Goal: Task Accomplishment & Management: Use online tool/utility

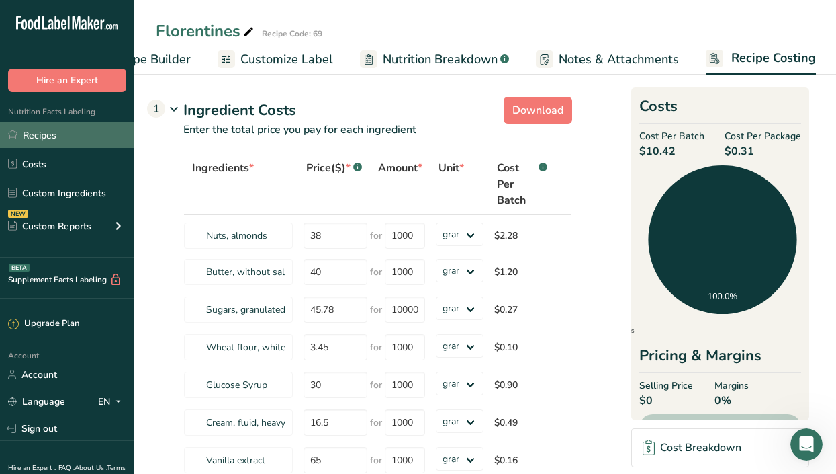
click at [66, 129] on link "Recipes" at bounding box center [67, 135] width 134 height 26
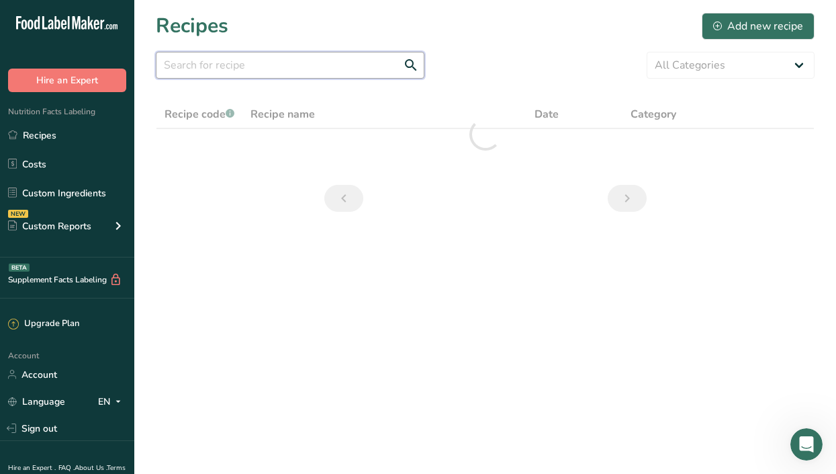
click at [308, 60] on input "text" at bounding box center [290, 65] width 269 height 27
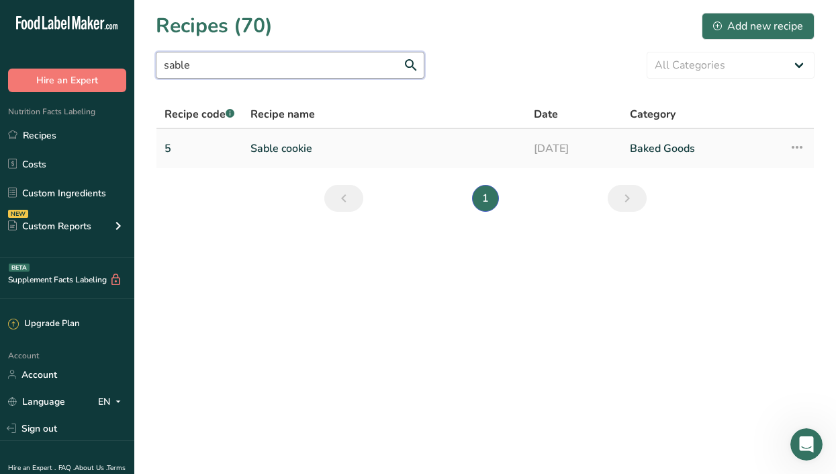
type input "sable"
click at [288, 153] on link "Sable cookie" at bounding box center [384, 148] width 267 height 28
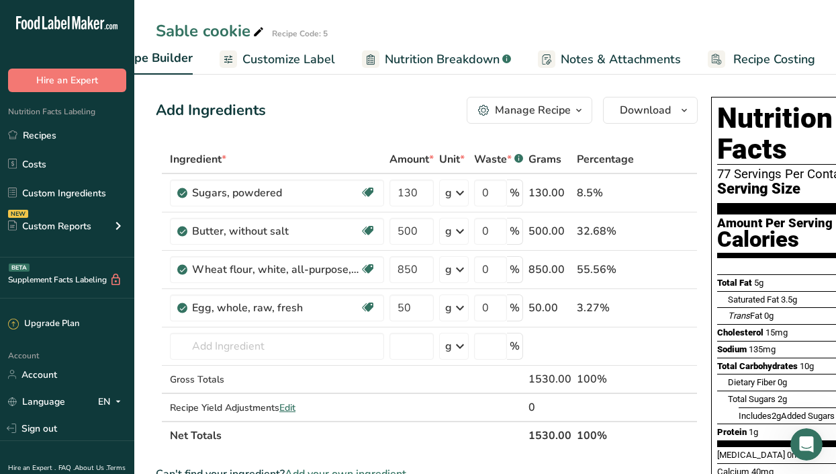
click at [779, 57] on span "Recipe Costing" at bounding box center [775, 59] width 82 height 18
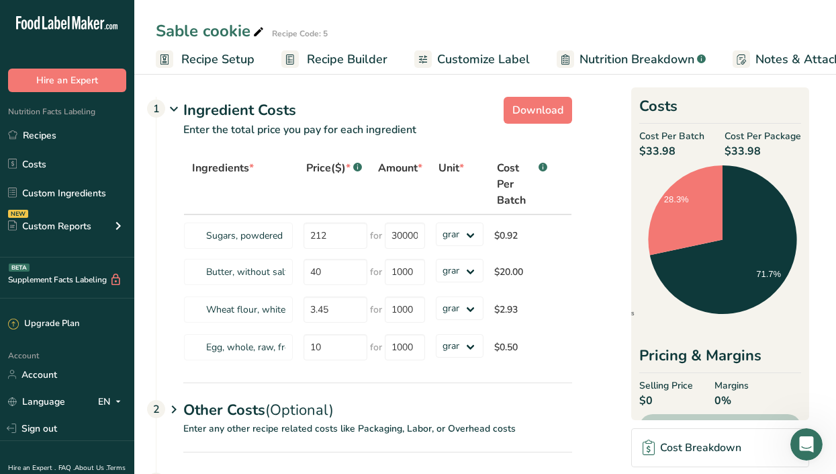
click at [206, 57] on span "Recipe Setup" at bounding box center [217, 59] width 73 height 18
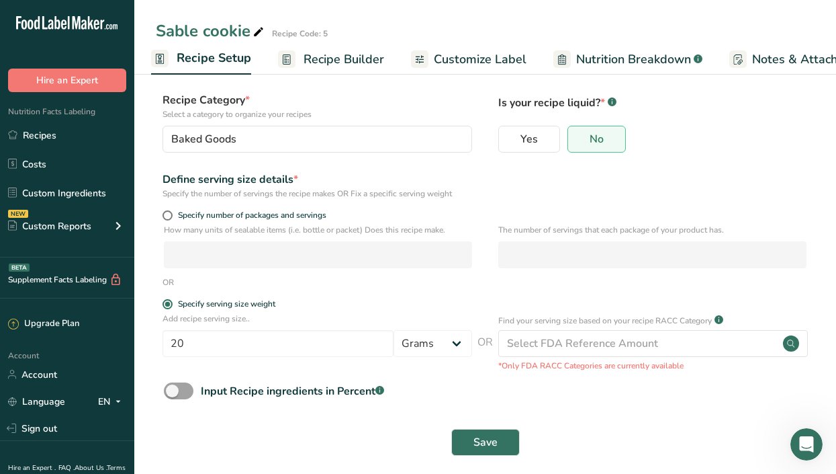
scroll to position [83, 0]
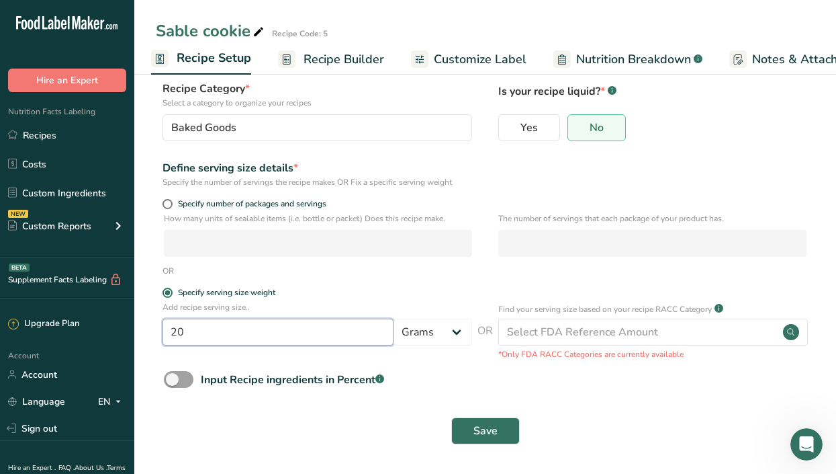
click at [195, 335] on input "20" at bounding box center [278, 331] width 231 height 27
type input "2"
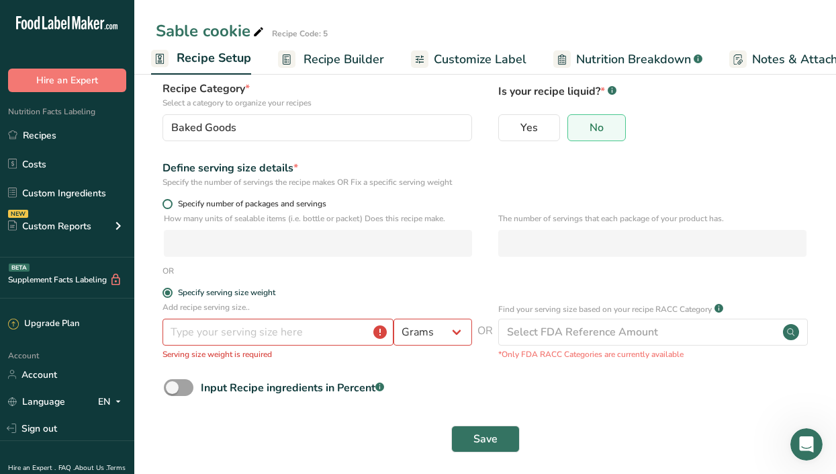
click at [171, 205] on span at bounding box center [168, 204] width 10 height 10
click at [171, 205] on input "Specify number of packages and servings" at bounding box center [167, 204] width 9 height 9
radio input "true"
radio input "false"
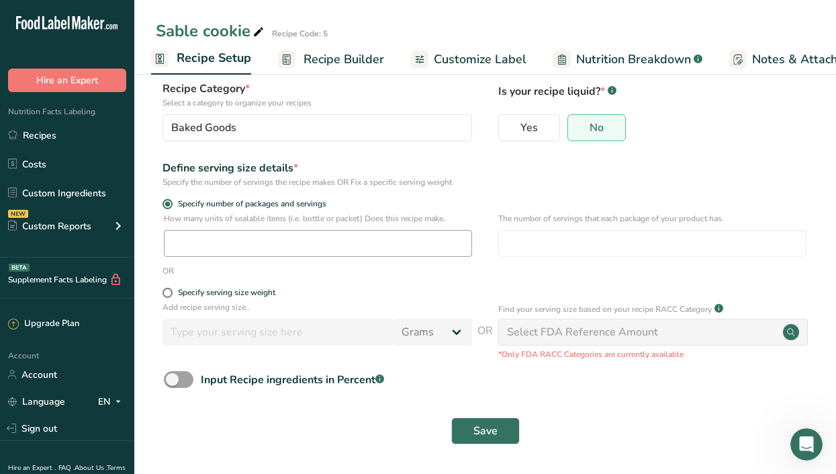
drag, startPoint x: 177, startPoint y: 261, endPoint x: 181, endPoint y: 253, distance: 8.4
click at [181, 253] on div "How many units of sealable items (i.e. bottle or packet) Does this recipe make.…" at bounding box center [485, 238] width 659 height 52
click at [182, 255] on input "number" at bounding box center [318, 243] width 308 height 27
type input "38"
click at [564, 241] on input "number" at bounding box center [653, 243] width 308 height 27
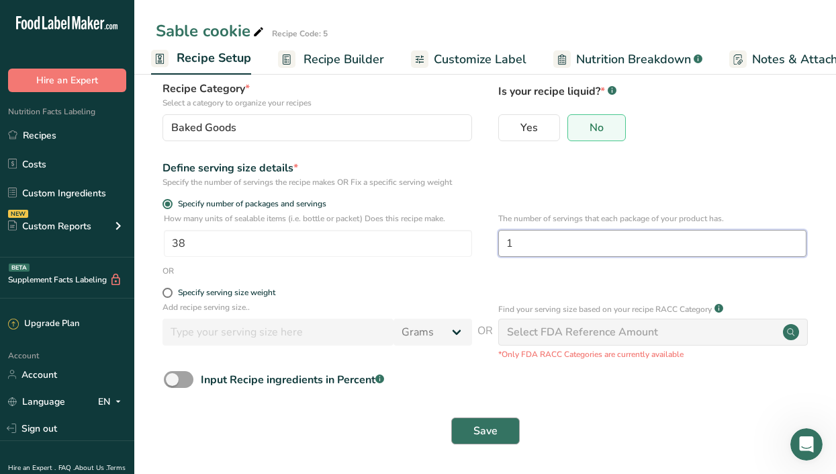
type input "1"
click at [478, 427] on span "Save" at bounding box center [486, 431] width 24 height 16
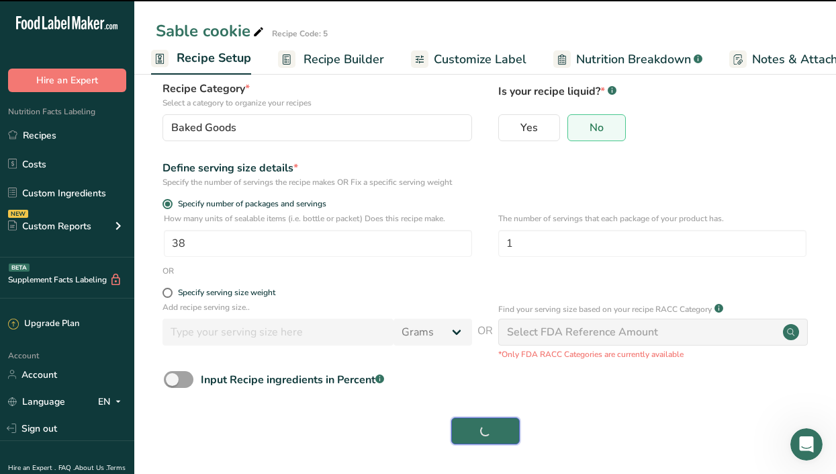
scroll to position [0, 197]
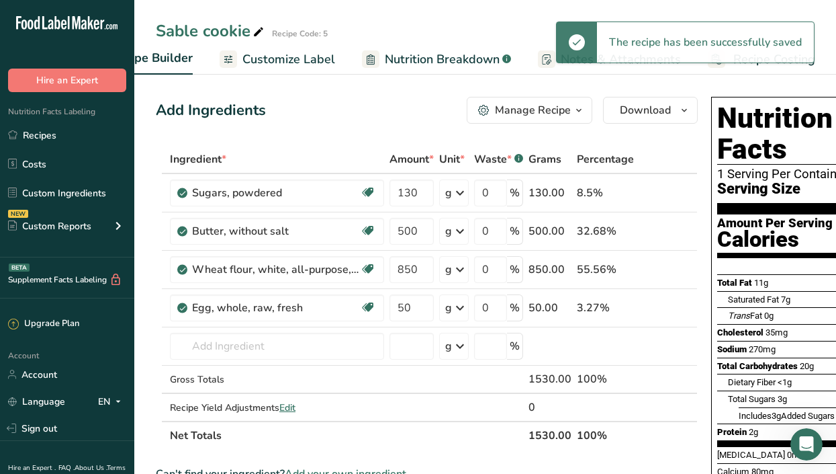
click at [789, 64] on span "Recipe Costing" at bounding box center [775, 59] width 82 height 18
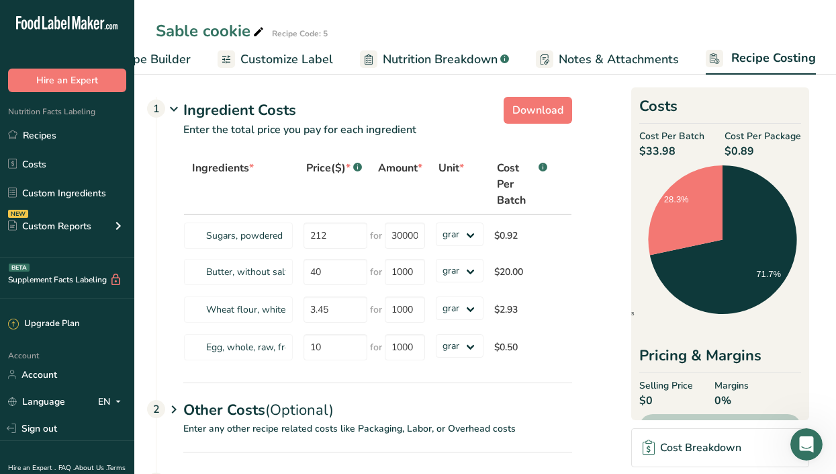
click at [152, 52] on span "Recipe Builder" at bounding box center [150, 59] width 81 height 18
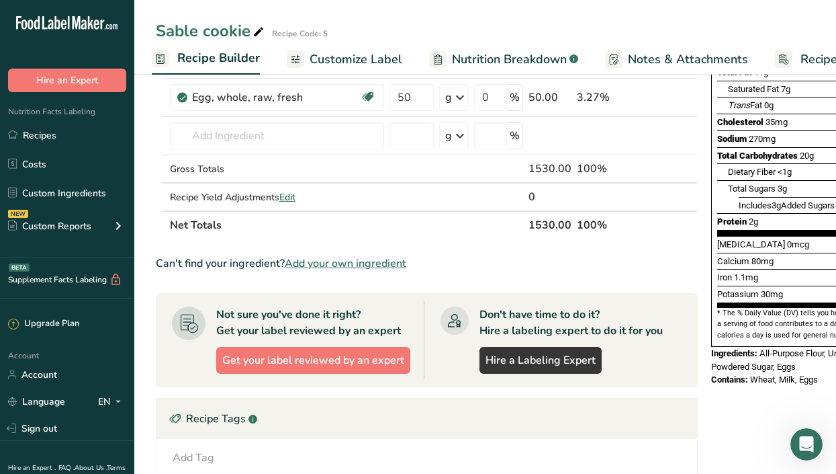
scroll to position [210, 0]
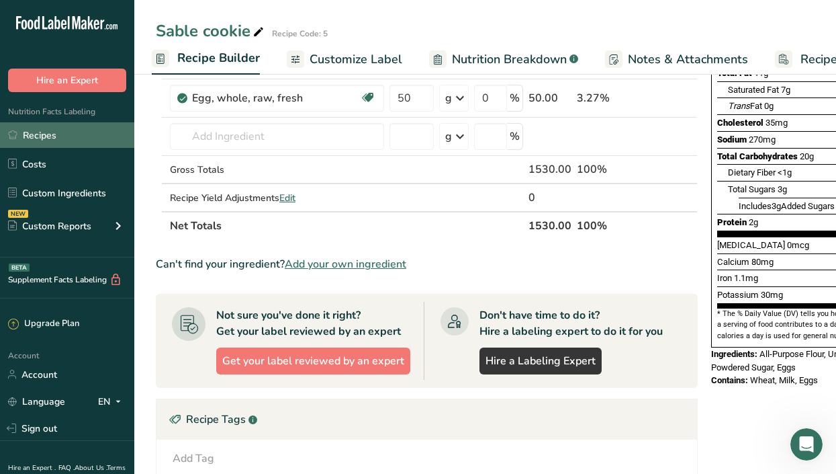
click at [39, 136] on link "Recipes" at bounding box center [67, 135] width 134 height 26
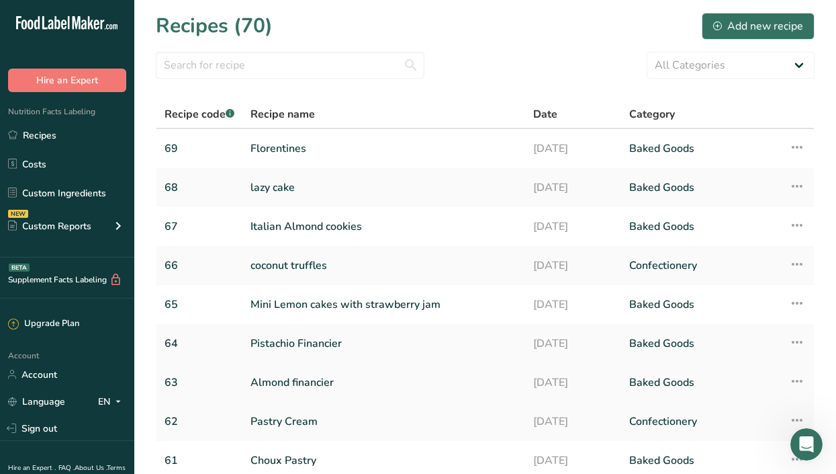
click at [285, 382] on link "Almond financier" at bounding box center [384, 382] width 267 height 28
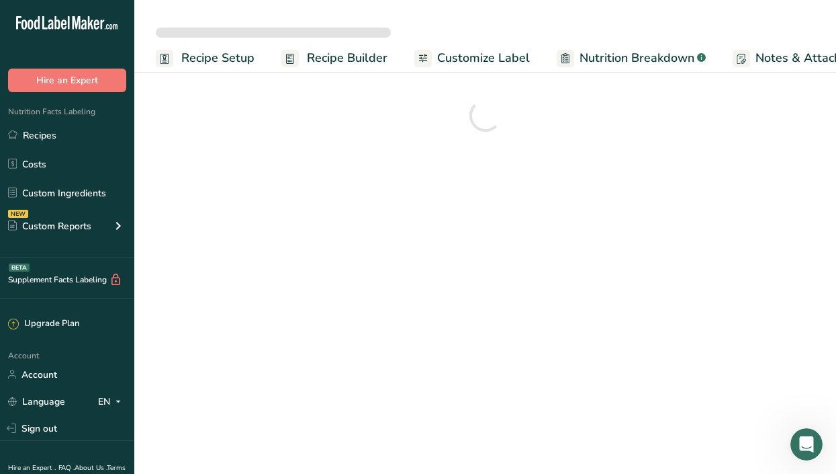
scroll to position [0, 196]
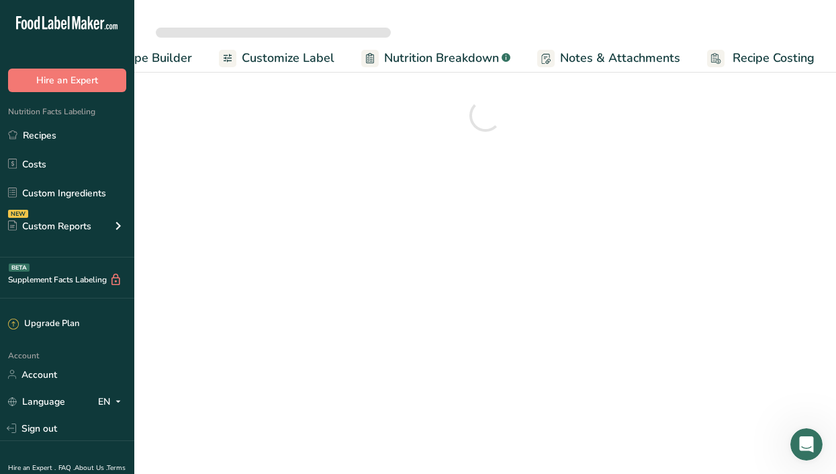
click at [756, 62] on span "Recipe Costing" at bounding box center [774, 58] width 82 height 18
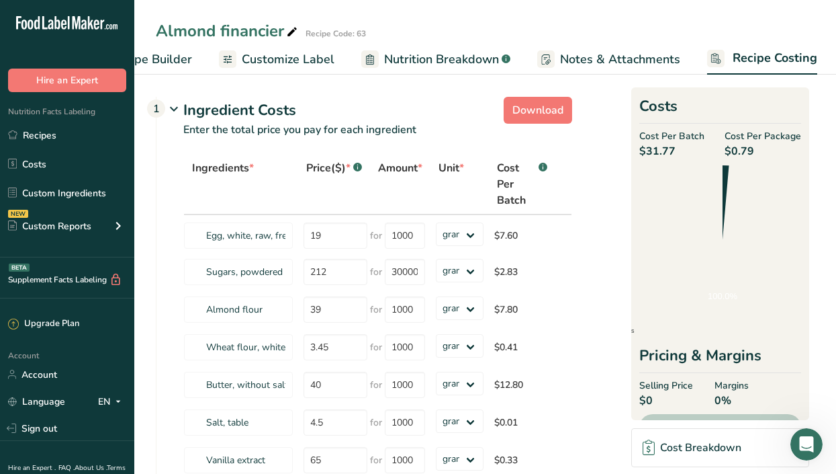
scroll to position [0, 197]
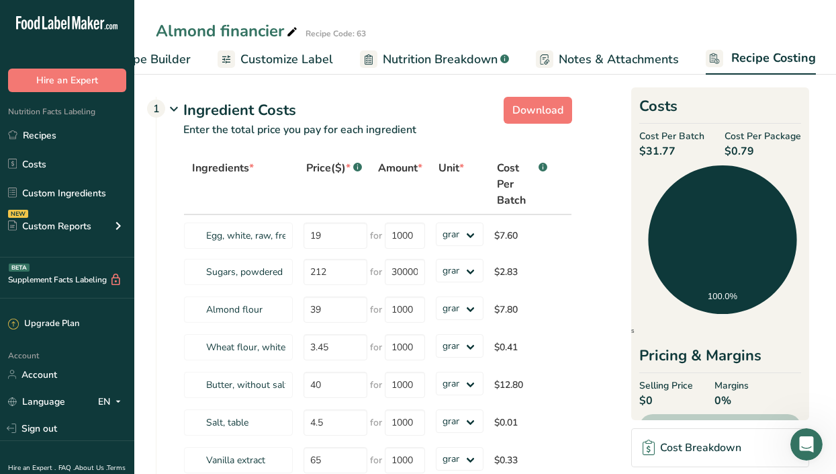
click at [165, 73] on link "Recipe Builder" at bounding box center [138, 59] width 106 height 30
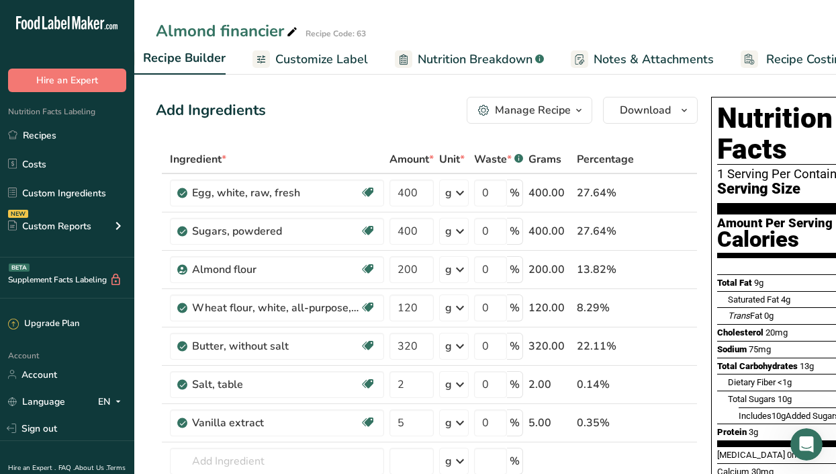
scroll to position [0, 130]
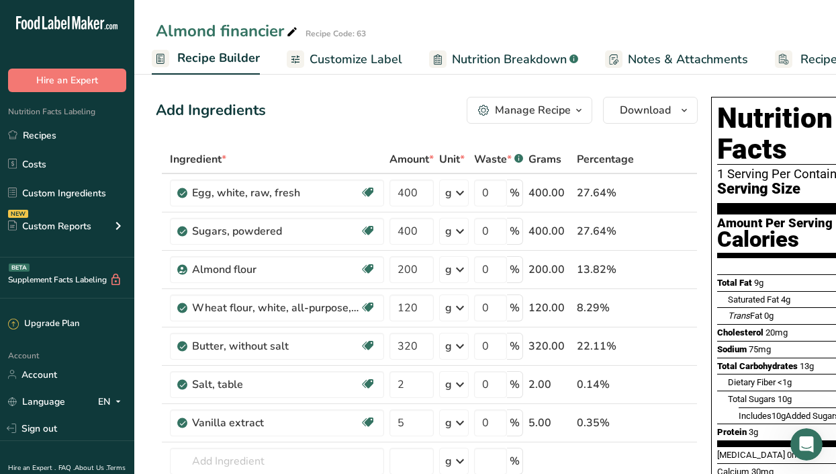
click at [200, 56] on span "Recipe Builder" at bounding box center [218, 58] width 83 height 18
click at [37, 134] on link "Recipes" at bounding box center [67, 135] width 134 height 26
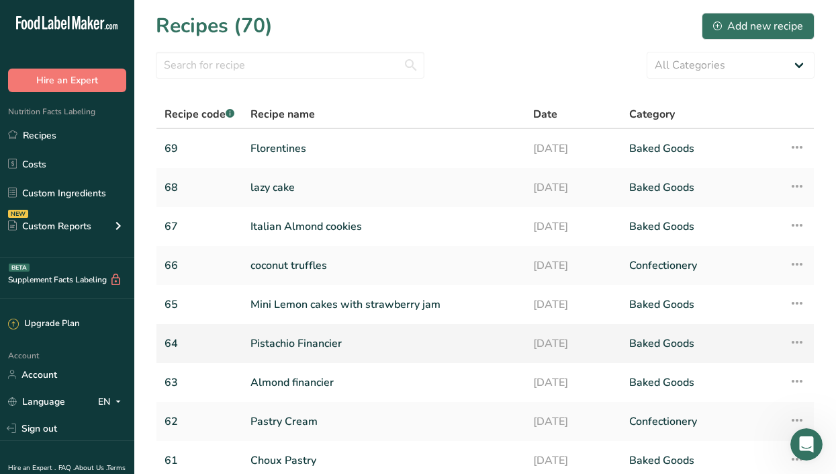
click at [361, 336] on link "Pistachio Financier" at bounding box center [384, 343] width 267 height 28
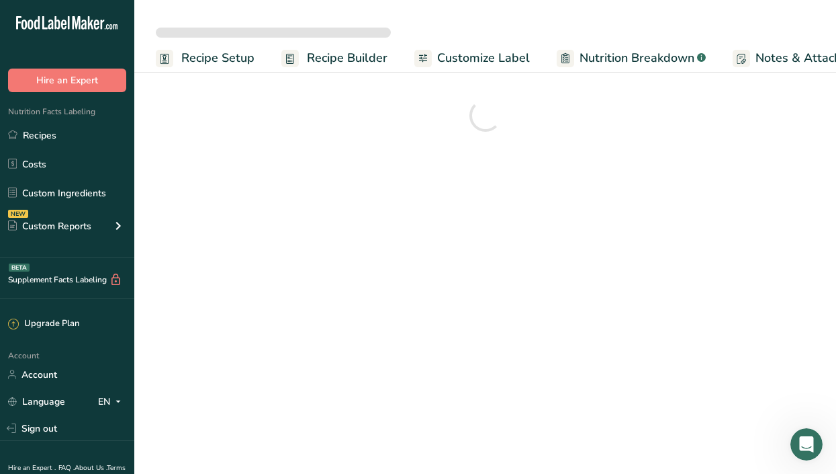
scroll to position [0, 196]
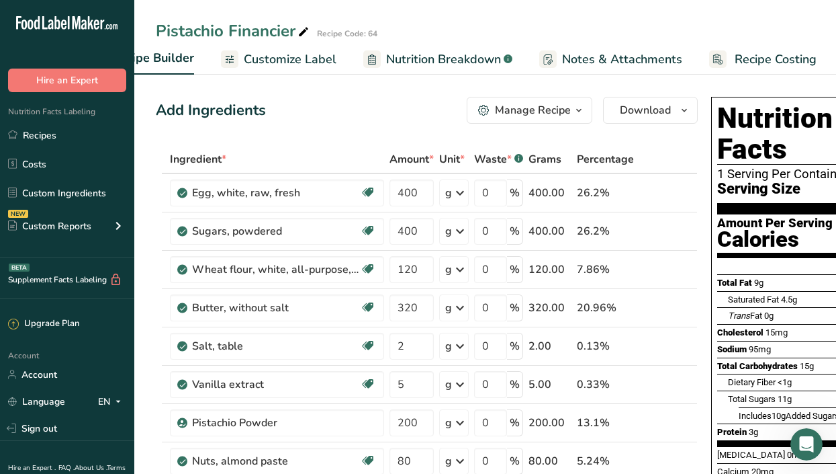
click at [765, 56] on span "Recipe Costing" at bounding box center [776, 59] width 82 height 18
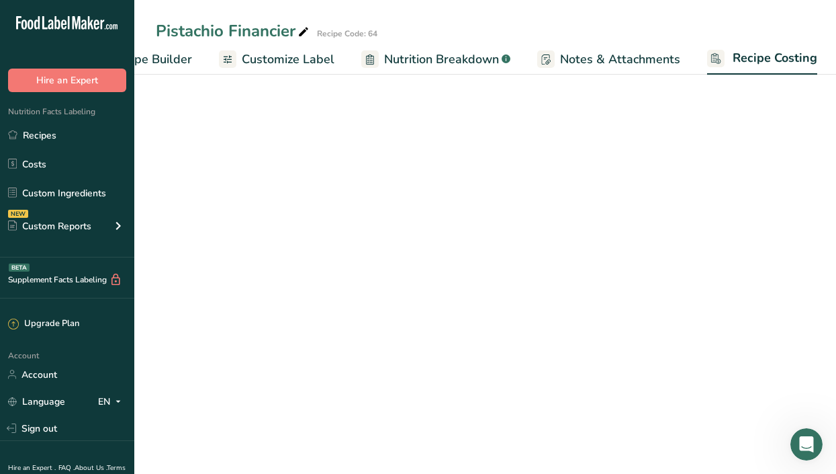
scroll to position [0, 197]
